Goal: Information Seeking & Learning: Learn about a topic

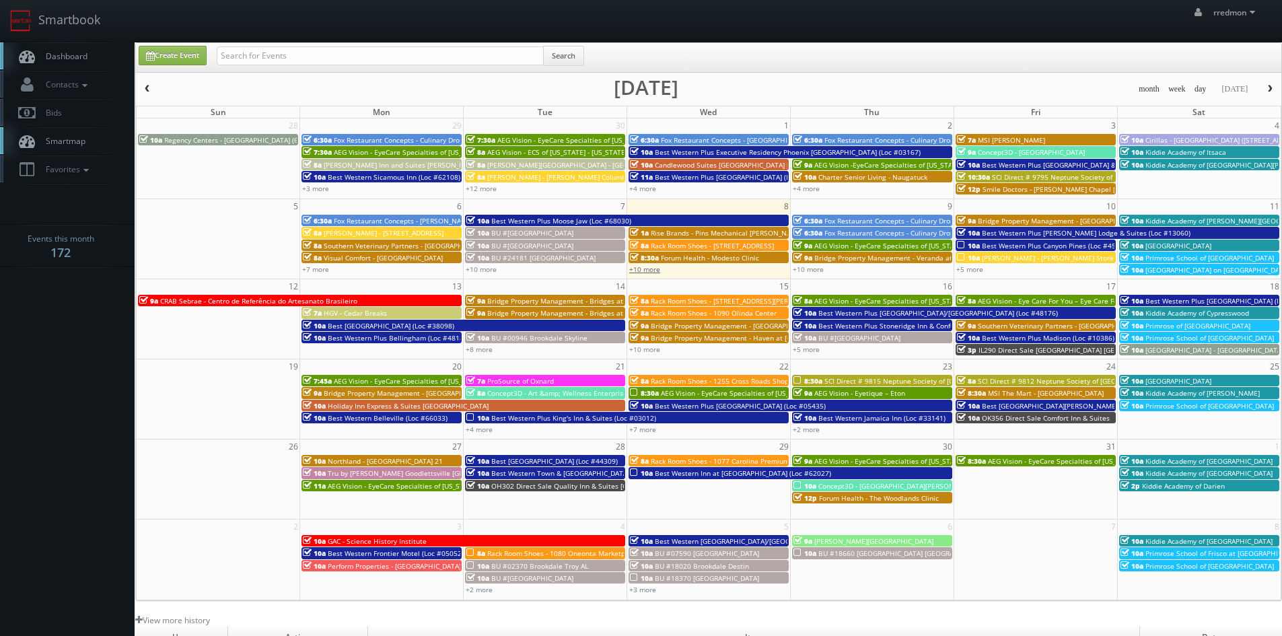
click at [654, 266] on link "+10 more" at bounding box center [644, 269] width 31 height 9
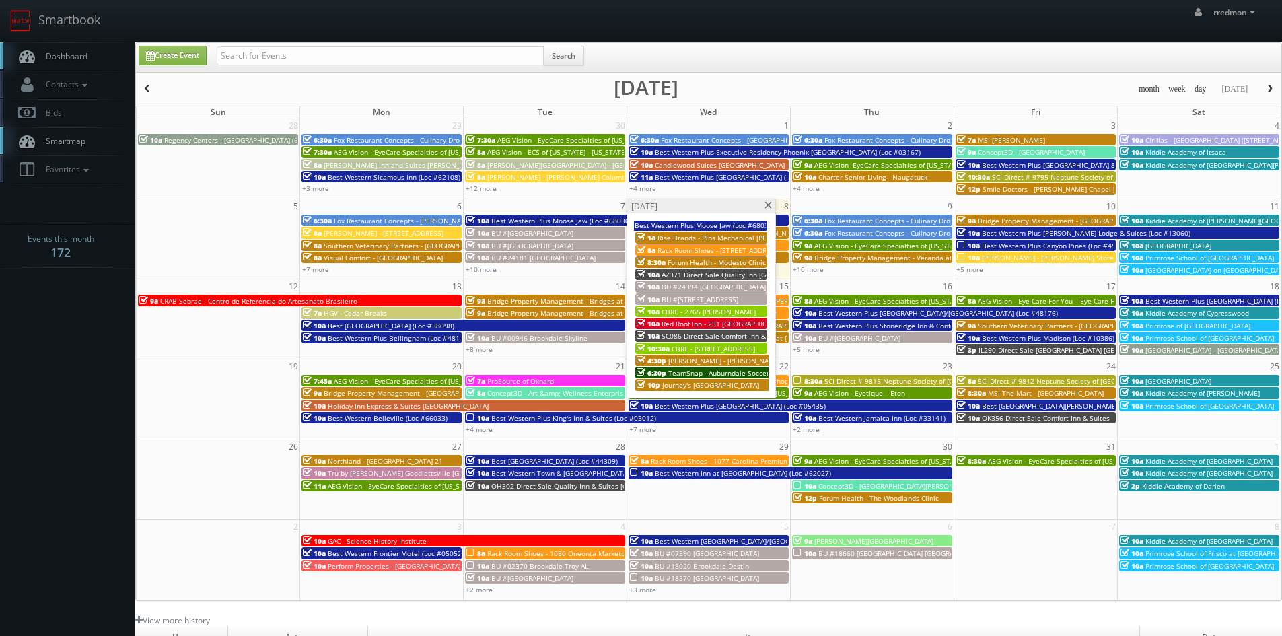
click at [659, 234] on span "Rise Brands - Pins Mechanical [PERSON_NAME]" at bounding box center [734, 237] width 152 height 9
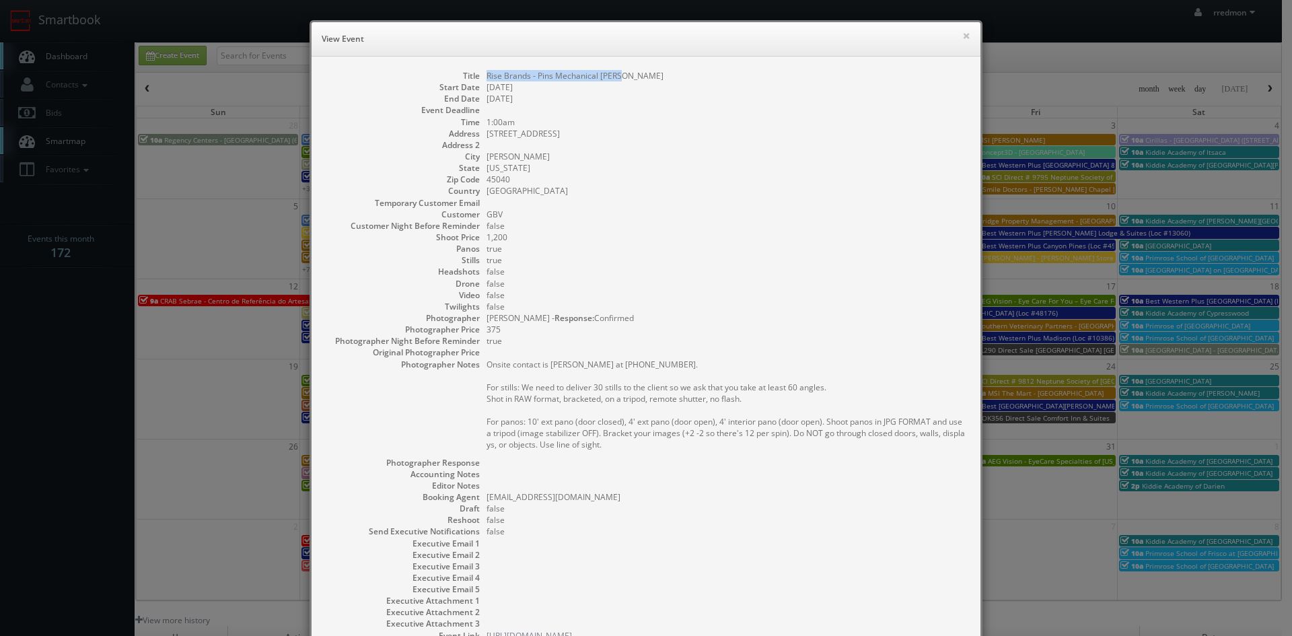
drag, startPoint x: 621, startPoint y: 75, endPoint x: 481, endPoint y: 77, distance: 140.7
click at [481, 77] on dl "Title Rise Brands - Pins Mechanical [PERSON_NAME] Start Date [DATE] End Date [D…" at bounding box center [646, 356] width 642 height 572
copy dd "Rise Brands - Pins Mechanical [PERSON_NAME]"
click at [963, 34] on button "×" at bounding box center [967, 35] width 8 height 9
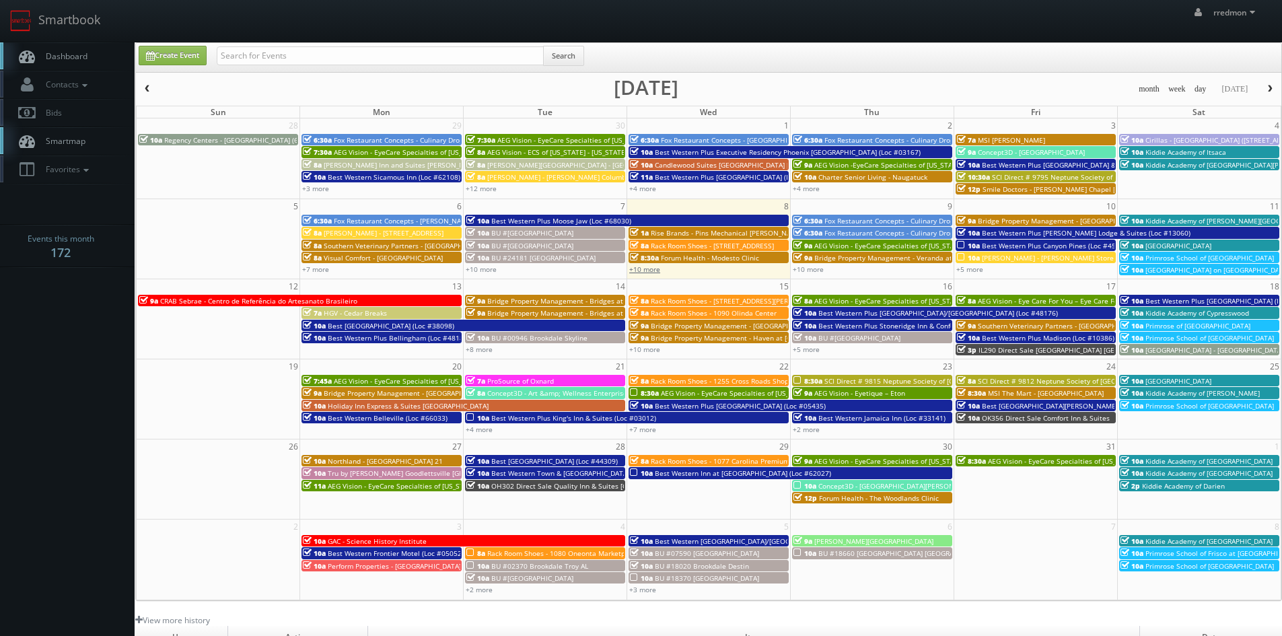
click at [641, 271] on link "+10 more" at bounding box center [644, 269] width 31 height 9
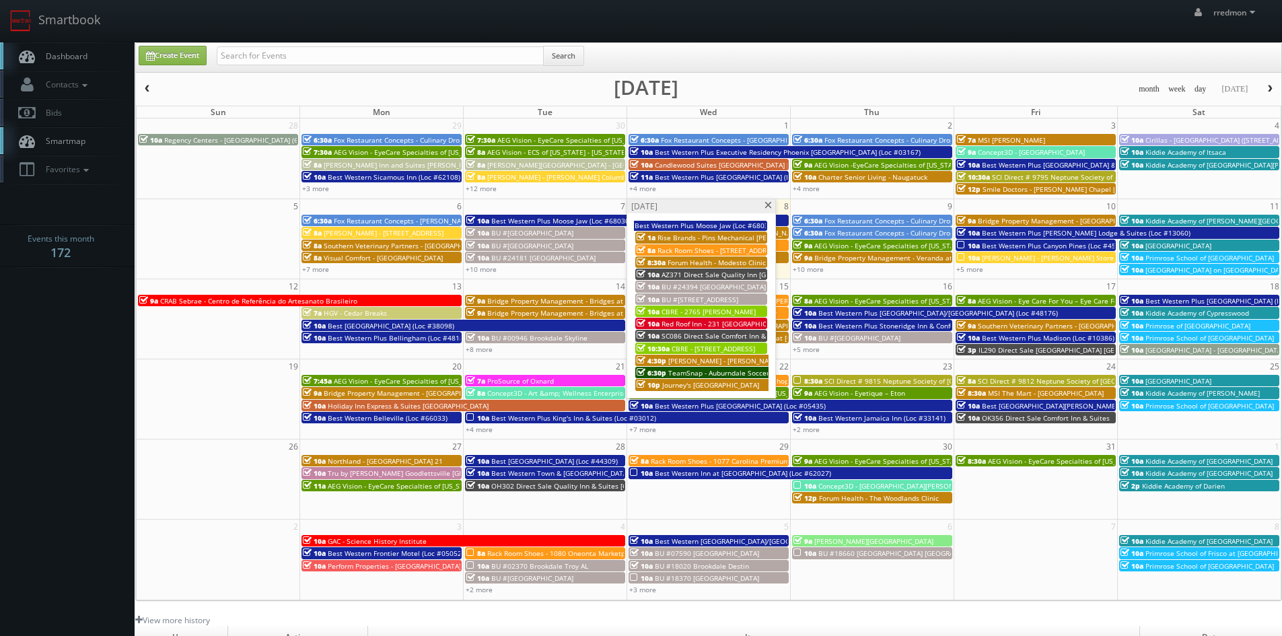
click at [728, 335] on span "SC086 Direct Sale Comfort Inn & Suites [GEOGRAPHIC_DATA] Area" at bounding box center [767, 335] width 211 height 9
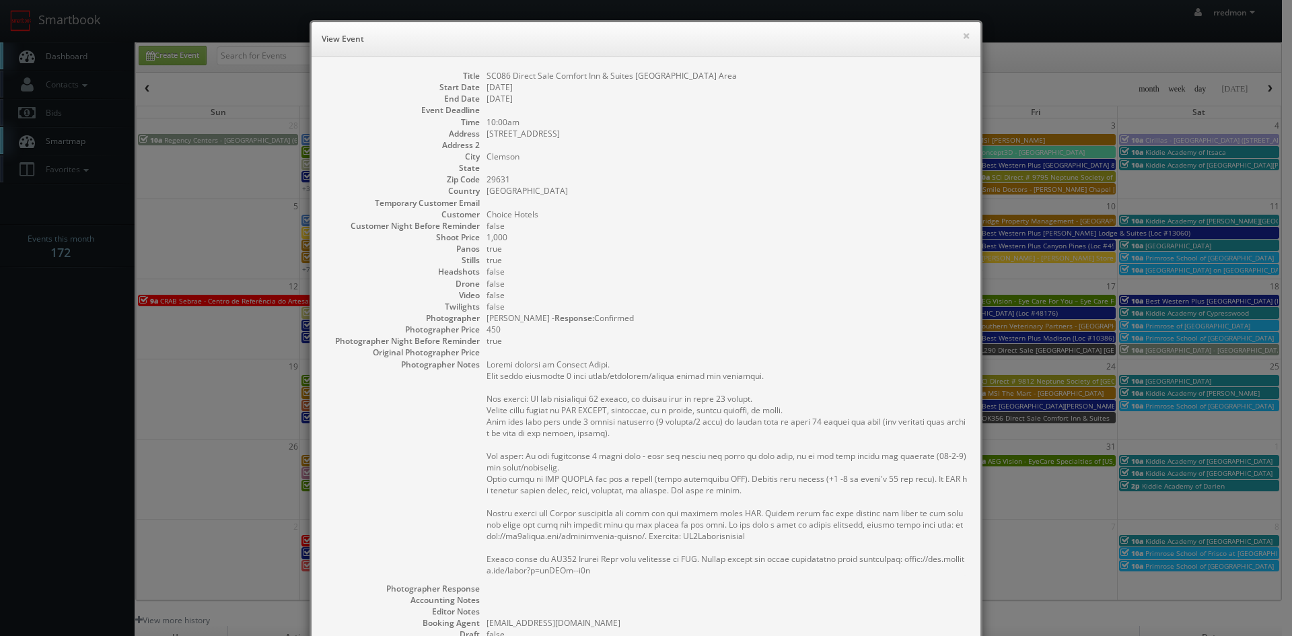
drag, startPoint x: 726, startPoint y: 76, endPoint x: 481, endPoint y: 77, distance: 245.0
click at [487, 77] on dd "SC086 Direct Sale Comfort Inn & Suites [GEOGRAPHIC_DATA] Area" at bounding box center [727, 75] width 481 height 11
copy dd "SC086 Direct Sale Comfort Inn & Suites [GEOGRAPHIC_DATA] Area"
click at [963, 38] on button "×" at bounding box center [967, 35] width 8 height 9
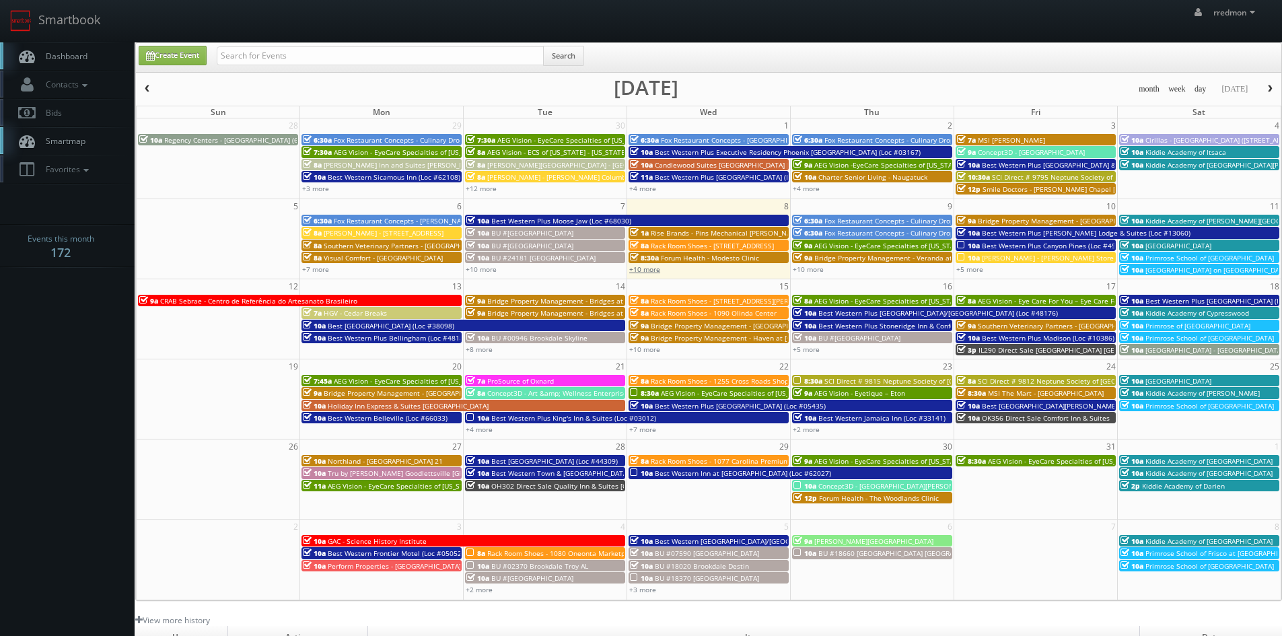
click at [644, 272] on link "+10 more" at bounding box center [644, 269] width 31 height 9
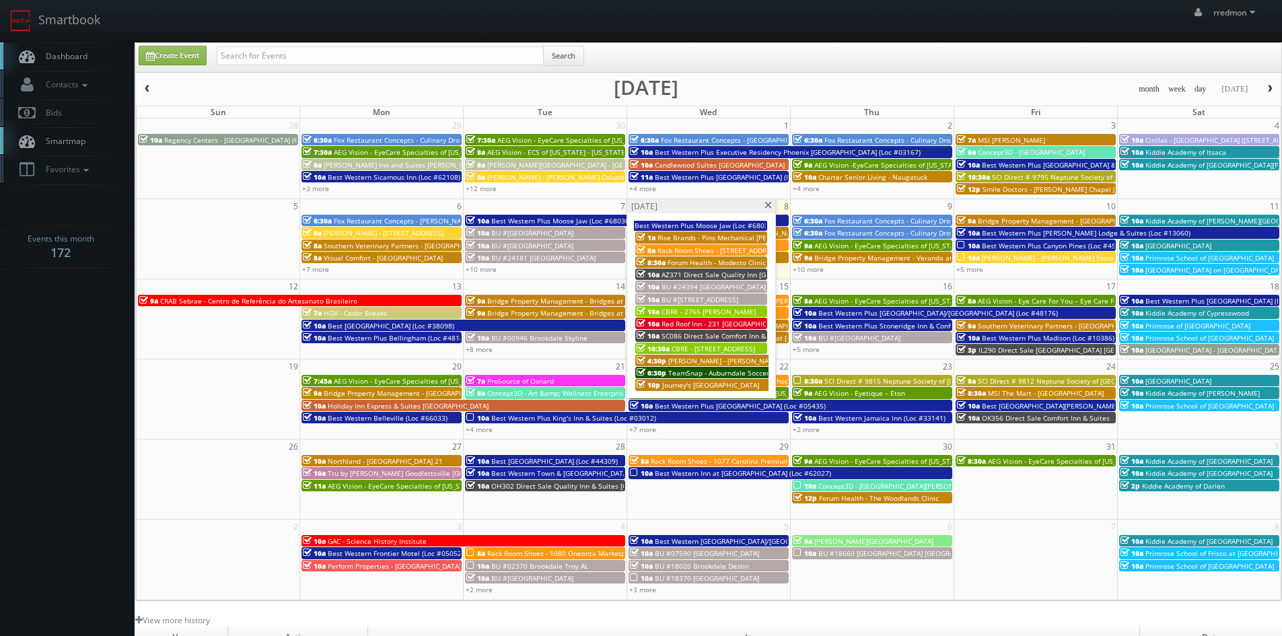
click at [772, 207] on span at bounding box center [768, 205] width 9 height 7
